Goal: Task Accomplishment & Management: Complete application form

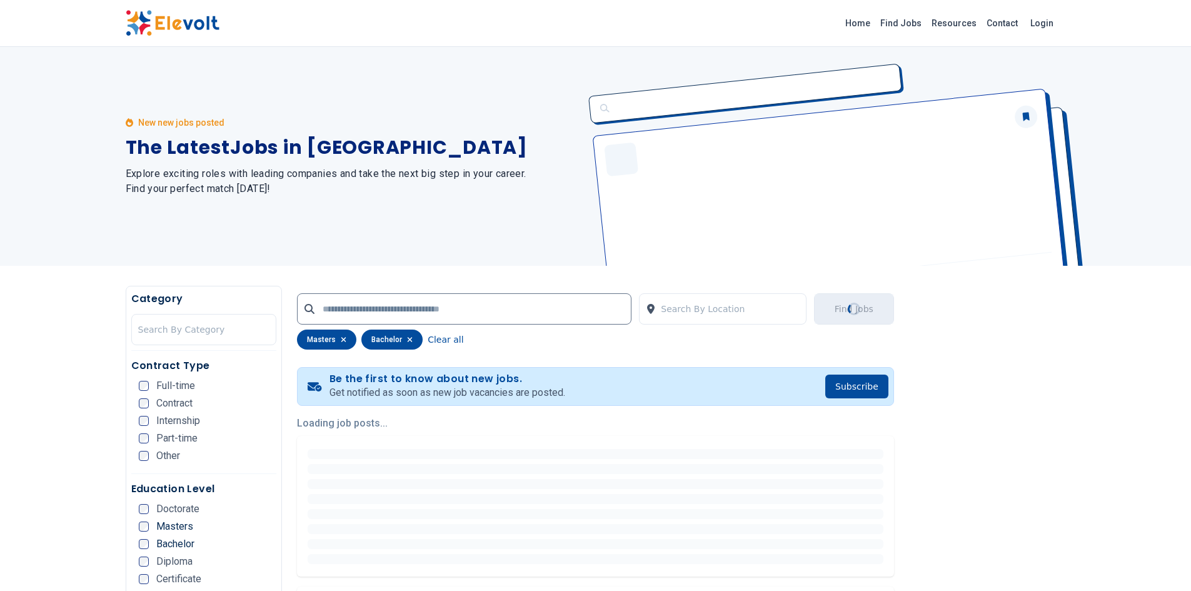
click at [144, 532] on ul "Doctorate Masters Bachelor Diploma Certificate KCSE KCPE Other" at bounding box center [208, 574] width 138 height 140
click at [144, 552] on ul "Doctorate Masters Bachelor Diploma Certificate KCSE KCPE Other" at bounding box center [208, 574] width 138 height 140
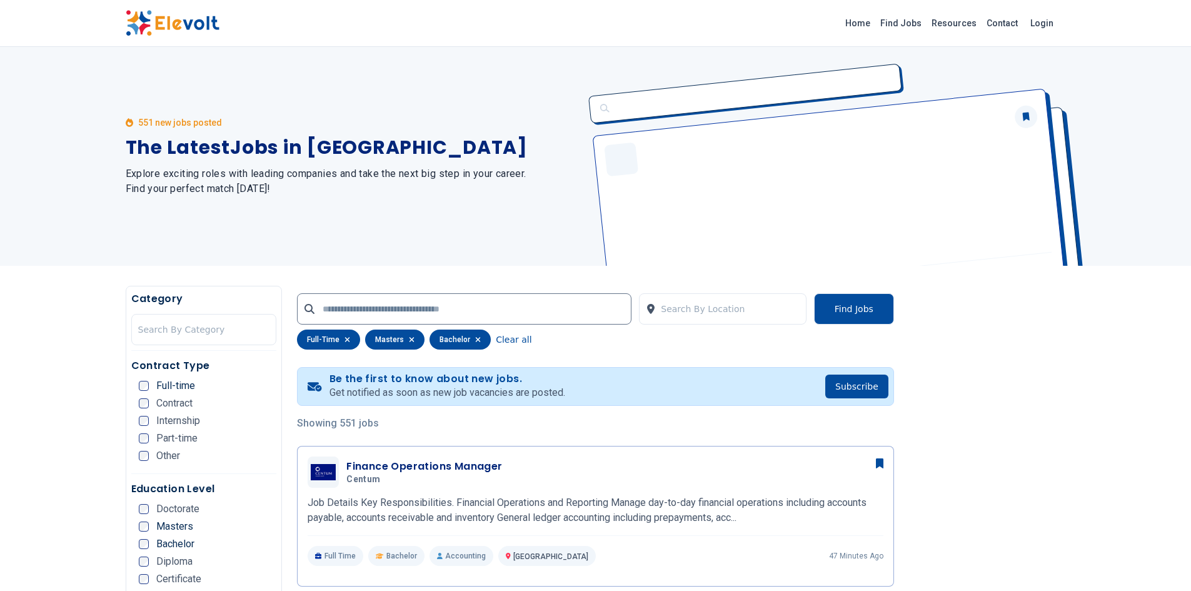
click at [448, 240] on div "551 new jobs posted The Latest Jobs in [GEOGRAPHIC_DATA] Explore exciting roles…" at bounding box center [353, 156] width 455 height 219
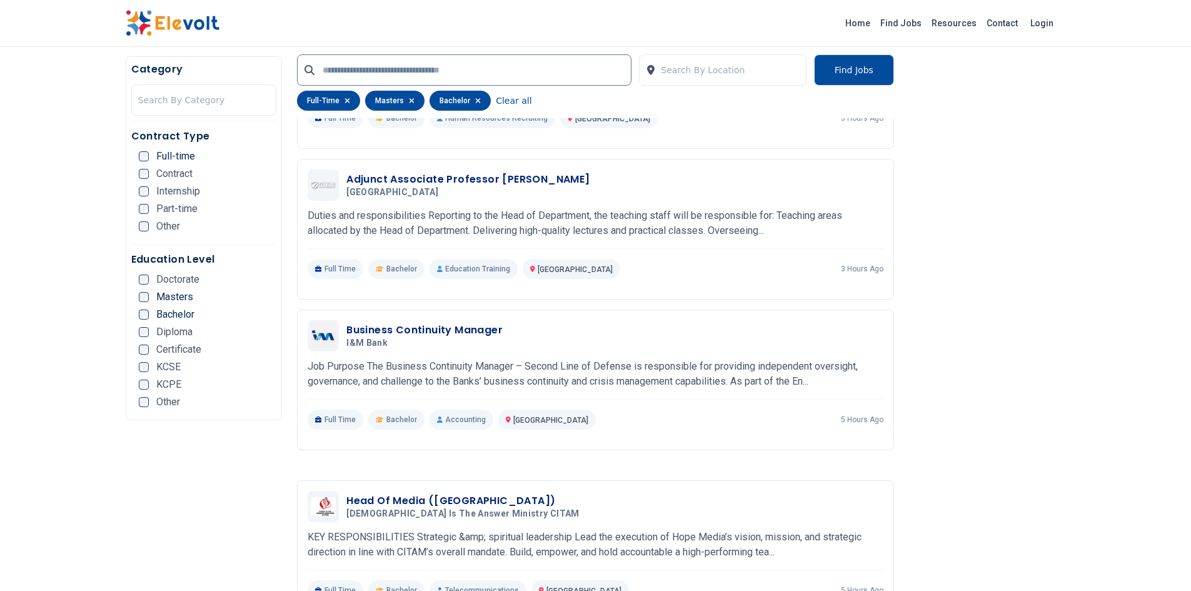
scroll to position [1401, 0]
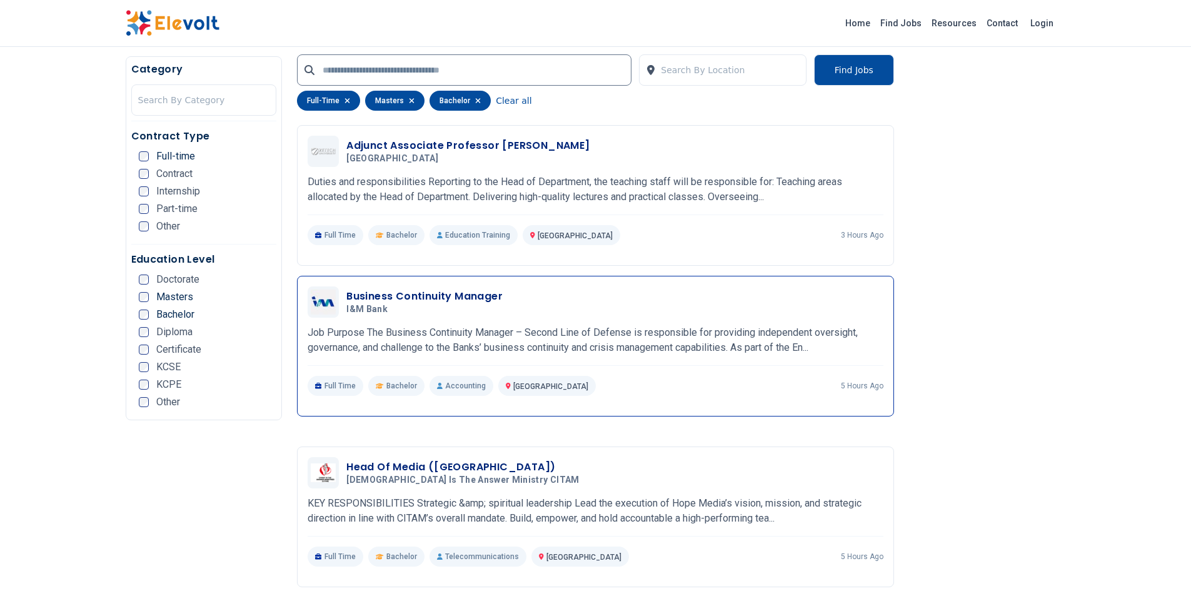
click at [451, 294] on h3 "Business Continuity Manager" at bounding box center [424, 296] width 156 height 15
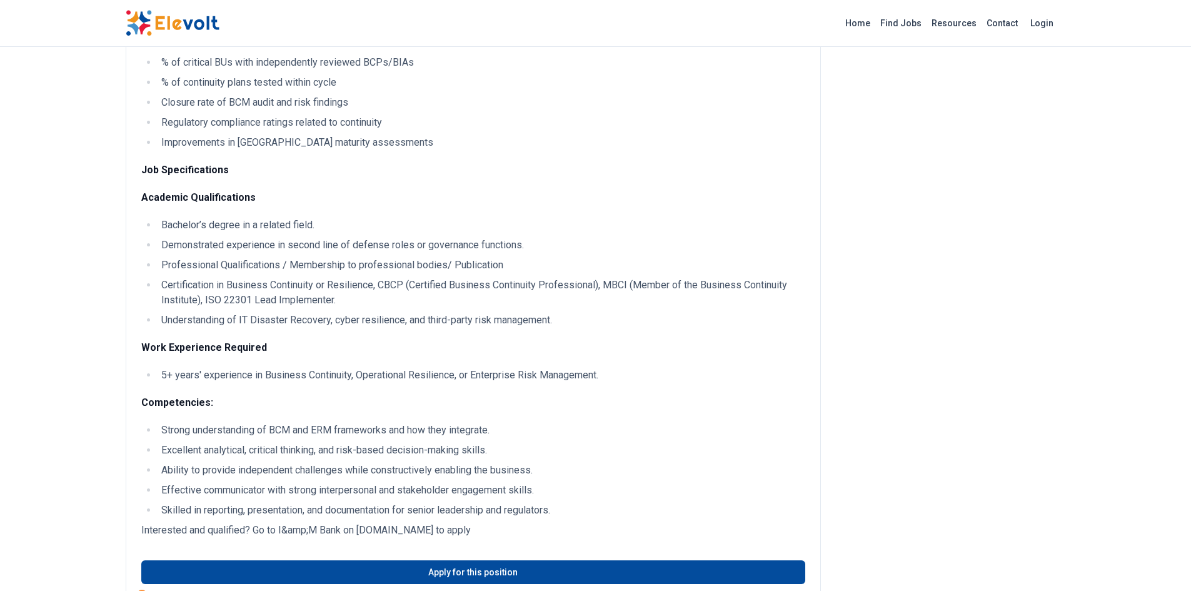
scroll to position [1101, 0]
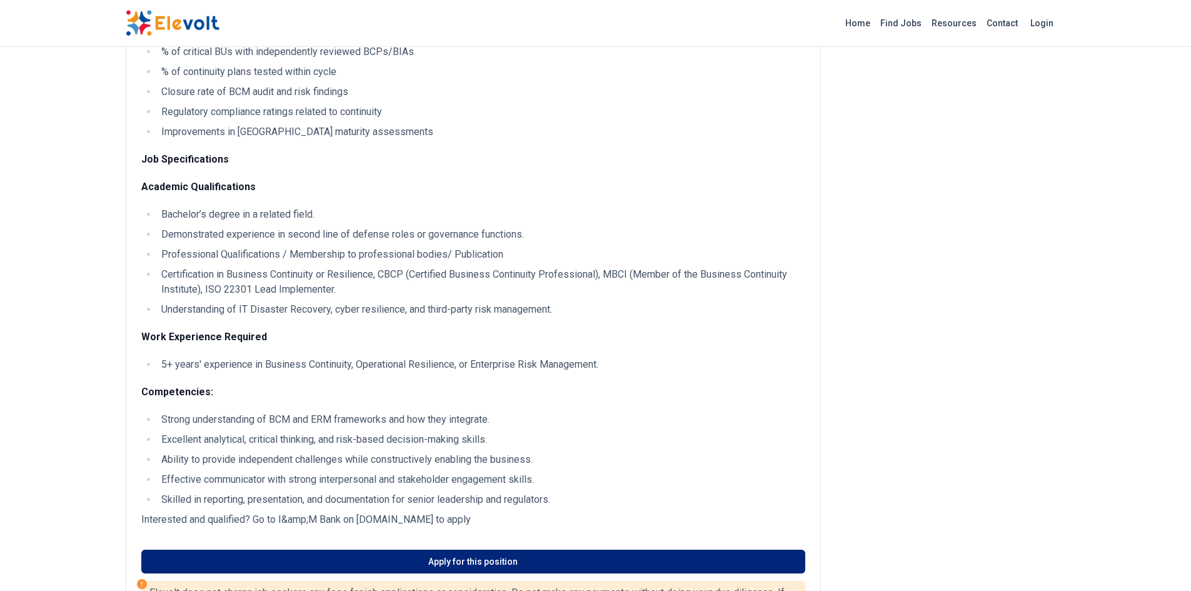
click at [472, 558] on link "Apply for this position" at bounding box center [473, 562] width 664 height 24
click at [366, 559] on link "Apply for this position" at bounding box center [473, 562] width 664 height 24
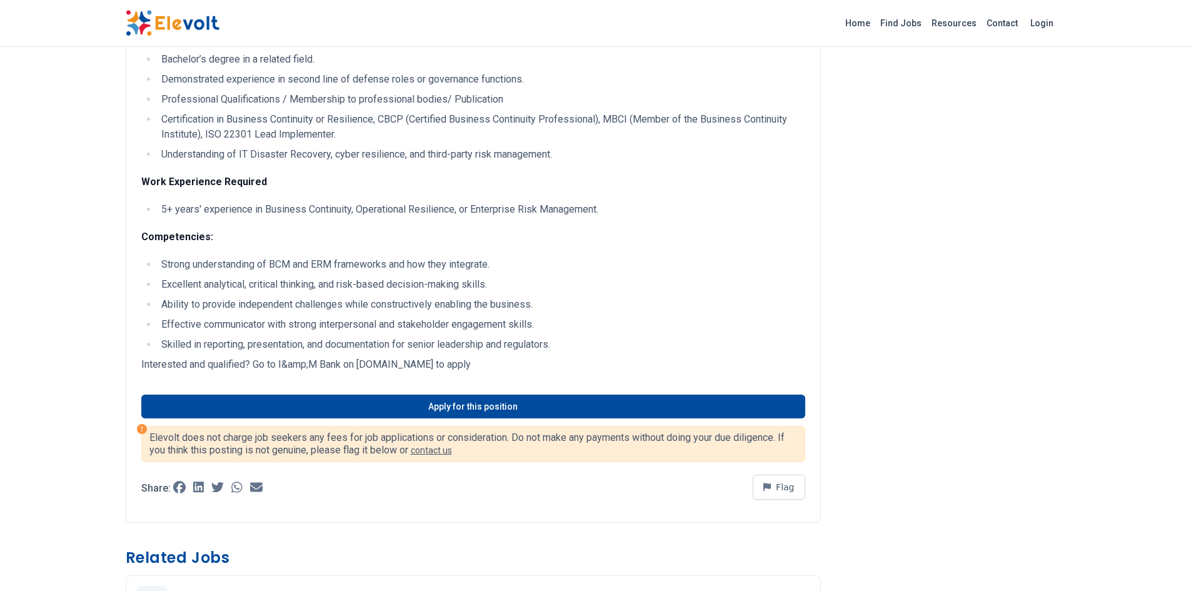
scroll to position [1259, 0]
